Goal: Task Accomplishment & Management: Use online tool/utility

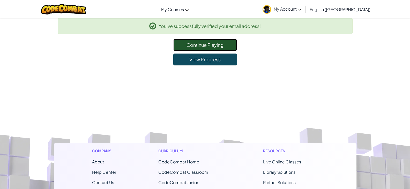
click at [215, 44] on link "Continue Playing" at bounding box center [205, 45] width 64 height 12
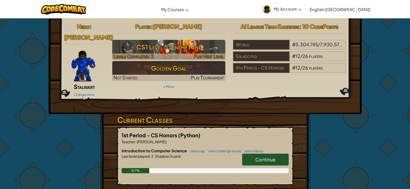
click at [172, 52] on h3 "CS1 Level 5: Enemy Mine" at bounding box center [168, 47] width 113 height 12
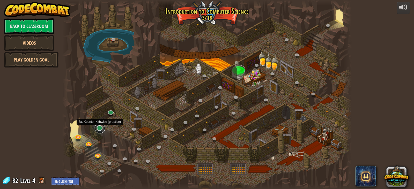
click at [98, 128] on link at bounding box center [100, 128] width 10 height 10
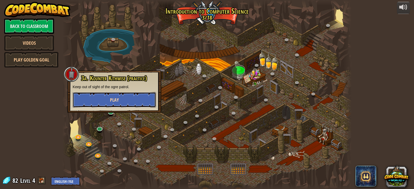
click at [108, 96] on button "Play" at bounding box center [114, 100] width 83 height 16
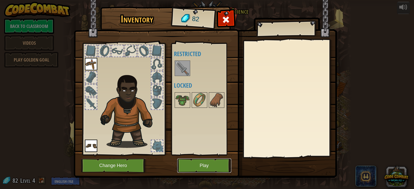
click at [196, 166] on button "Play" at bounding box center [204, 166] width 54 height 14
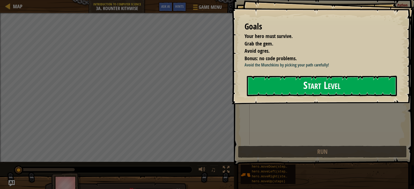
click at [278, 85] on button "Start Level" at bounding box center [322, 86] width 150 height 20
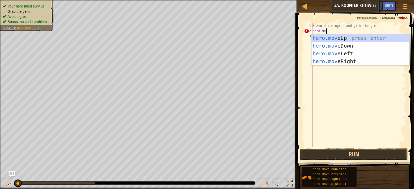
scroll to position [2, 1]
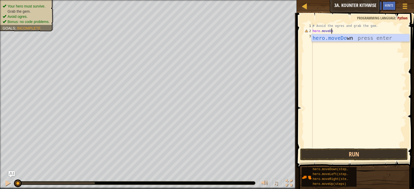
type textarea "hero.moveDown"
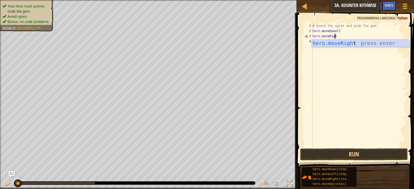
type textarea "hero.moveRight"
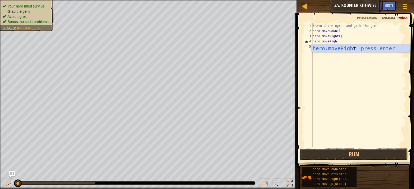
scroll to position [2, 2]
type textarea "hero.moveRIght"
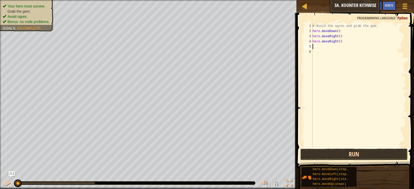
click at [356, 156] on button "Run" at bounding box center [354, 154] width 108 height 12
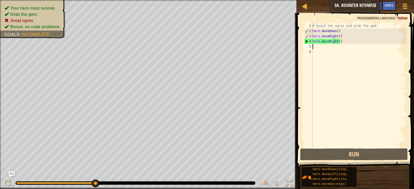
click at [305, 11] on div "Map Introduction to Computer Science 3a. Kounter Kithwise Game Menu Done Hints …" at bounding box center [355, 6] width 117 height 13
click at [306, 8] on div at bounding box center [304, 6] width 6 height 6
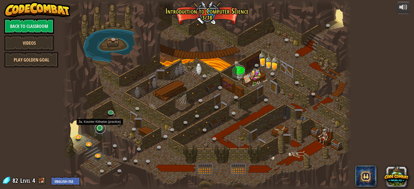
click at [100, 126] on link at bounding box center [100, 128] width 10 height 10
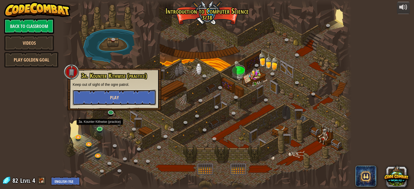
click at [107, 96] on button "Play" at bounding box center [114, 98] width 83 height 16
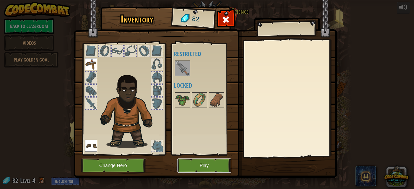
click at [203, 169] on button "Play" at bounding box center [204, 166] width 54 height 14
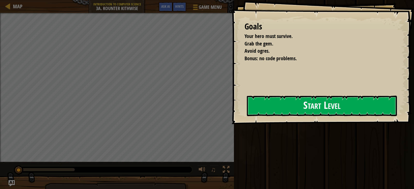
click at [287, 105] on button "Start Level" at bounding box center [322, 106] width 150 height 20
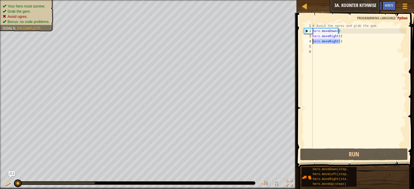
drag, startPoint x: 337, startPoint y: 42, endPoint x: 313, endPoint y: 42, distance: 23.8
click at [313, 42] on div "# Avoid the ogres and grab the gem. hero . moveDown ( ) hero . moveRight ( ) he…" at bounding box center [358, 90] width 95 height 135
type textarea "hero.moveRight()"
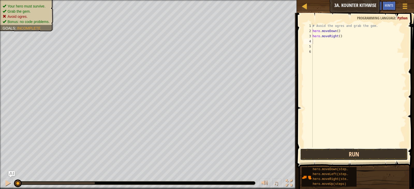
click at [345, 149] on button "Run" at bounding box center [354, 154] width 108 height 12
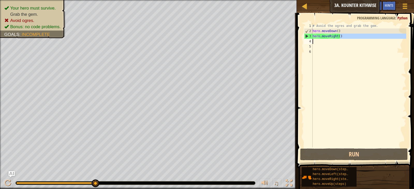
drag, startPoint x: 341, startPoint y: 38, endPoint x: 314, endPoint y: 39, distance: 26.9
click at [314, 39] on div "# Avoid the ogres and grab the gem. hero . moveDown ( ) hero . moveRight ( )" at bounding box center [358, 90] width 95 height 135
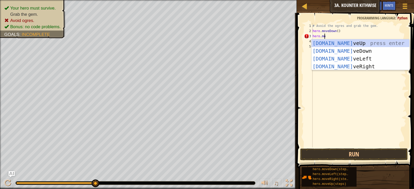
scroll to position [2, 1]
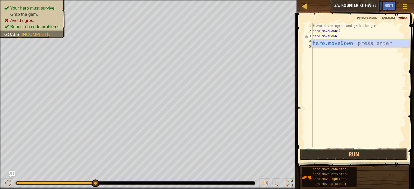
type textarea "hero.moveDown"
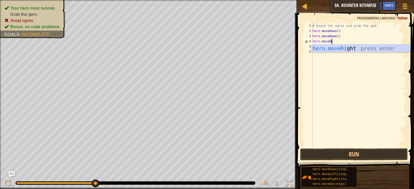
scroll to position [2, 2]
type textarea "hero.moveRight"
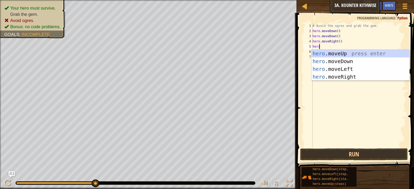
scroll to position [2, 0]
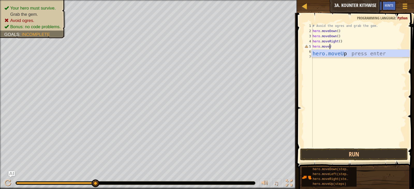
type textarea "hero.moveUp"
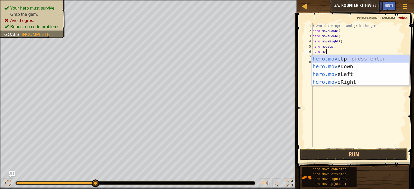
scroll to position [2, 1]
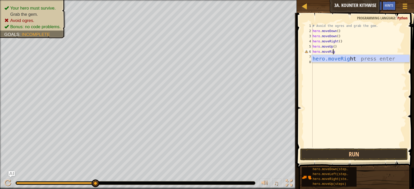
type textarea "hero.moveRight"
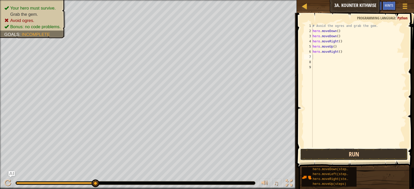
click at [396, 154] on button "Run" at bounding box center [354, 154] width 108 height 12
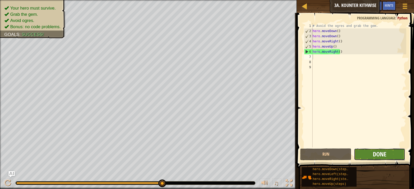
click at [376, 155] on span "Done" at bounding box center [379, 154] width 13 height 8
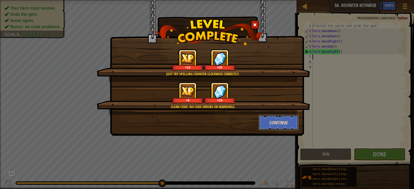
click at [274, 124] on button "Continue" at bounding box center [279, 123] width 40 height 16
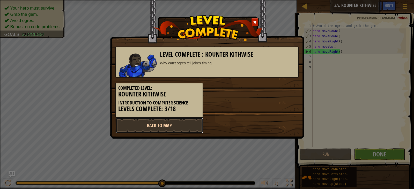
click at [171, 122] on link "Back to Map" at bounding box center [159, 126] width 88 height 16
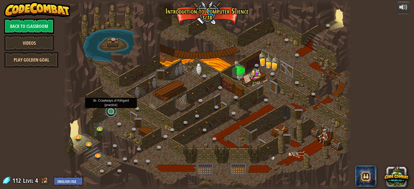
click at [111, 110] on link at bounding box center [111, 111] width 10 height 10
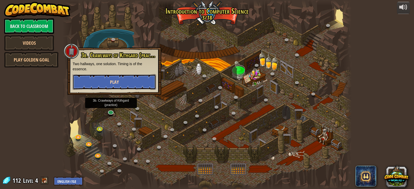
click at [99, 81] on button "Play" at bounding box center [114, 82] width 83 height 16
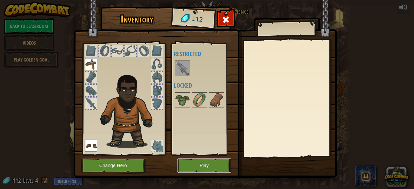
click at [201, 169] on button "Play" at bounding box center [204, 166] width 54 height 14
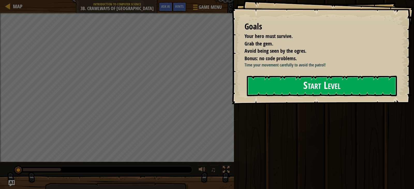
click at [293, 87] on button "Start Level" at bounding box center [322, 86] width 150 height 20
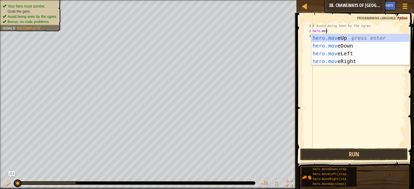
scroll to position [2, 1]
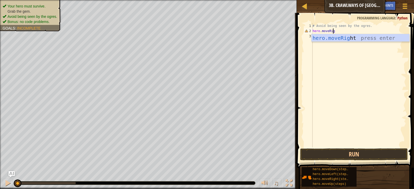
type textarea "hero.moveRight"
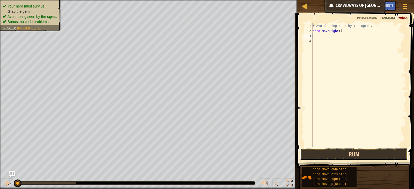
click at [356, 158] on button "Run" at bounding box center [354, 154] width 108 height 12
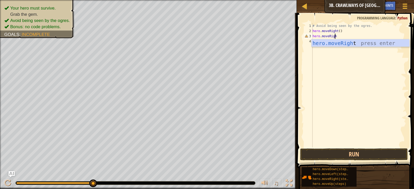
scroll to position [2, 2]
type textarea "hero.moveRight"
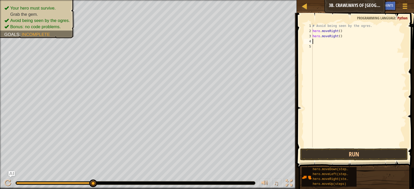
scroll to position [2, 0]
click at [334, 158] on button "Run" at bounding box center [354, 154] width 108 height 12
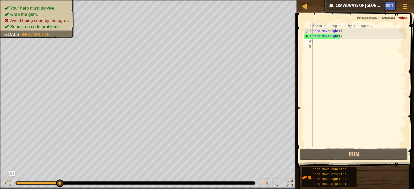
click at [341, 40] on div "# Avoid being seen by the ogres. hero . moveRight ( ) hero . moveRight ( )" at bounding box center [358, 90] width 95 height 135
click at [341, 38] on div "# Avoid being seen by the ogres. hero . moveRight ( ) hero . moveRight ( )" at bounding box center [358, 90] width 95 height 135
drag, startPoint x: 320, startPoint y: 37, endPoint x: 313, endPoint y: 38, distance: 7.0
click at [313, 38] on div "# Avoid being seen by the ogres. hero . moveRight ( ) hero . moveRight ( )" at bounding box center [358, 90] width 95 height 135
type textarea ")"
